Goal: Check status: Check status

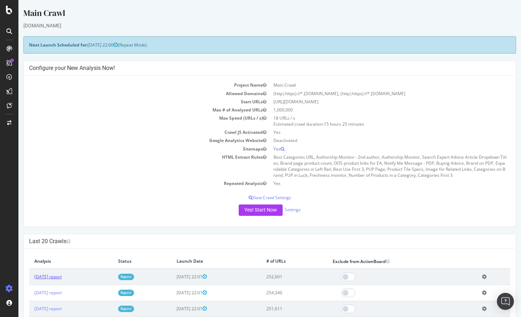
click at [50, 274] on link "[DATE] report" at bounding box center [47, 276] width 27 height 6
